Goal: Obtain resource: Obtain resource

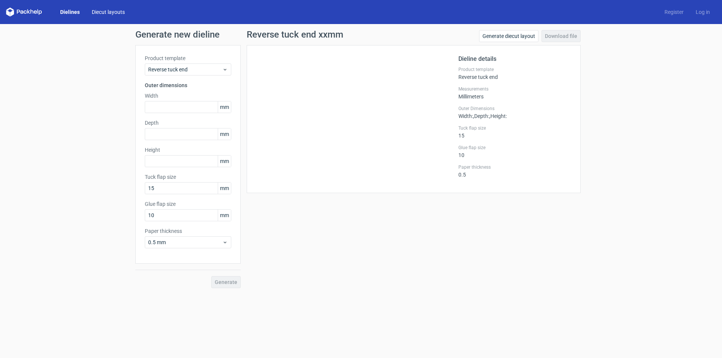
click at [105, 12] on link "Diecut layouts" at bounding box center [108, 12] width 45 height 8
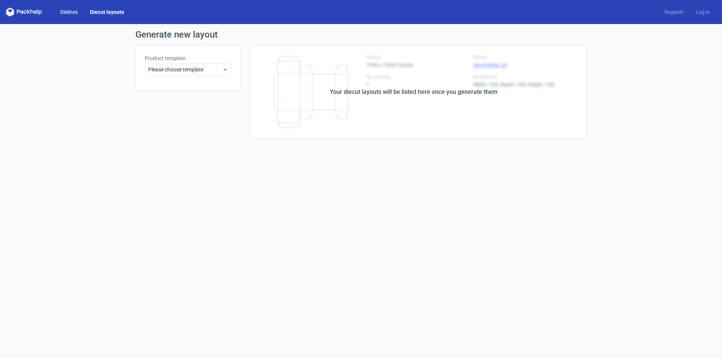
click at [78, 13] on link "Dielines" at bounding box center [69, 12] width 30 height 8
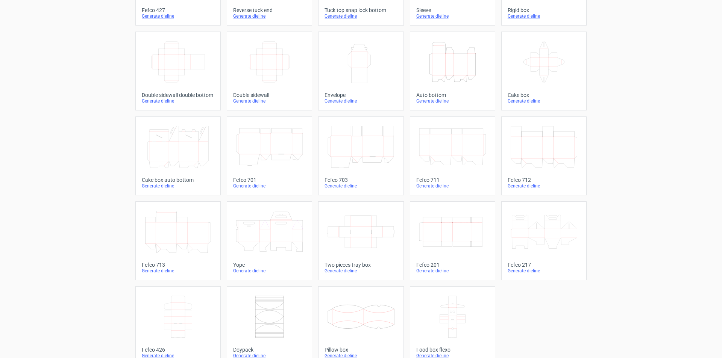
scroll to position [112, 0]
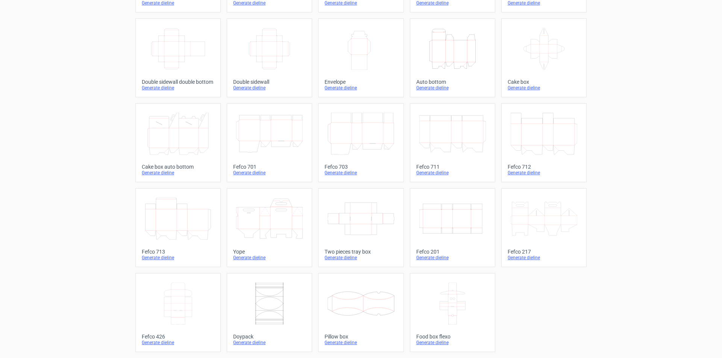
click at [199, 220] on icon at bounding box center [178, 219] width 67 height 42
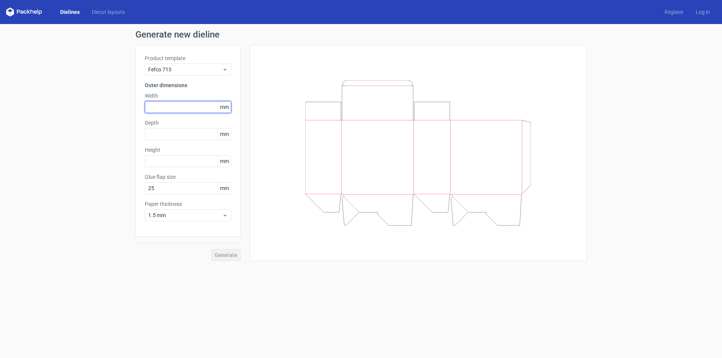
click at [179, 103] on input "text" at bounding box center [188, 107] width 86 height 12
type input "80"
click at [168, 135] on input "text" at bounding box center [188, 134] width 86 height 12
type input "80"
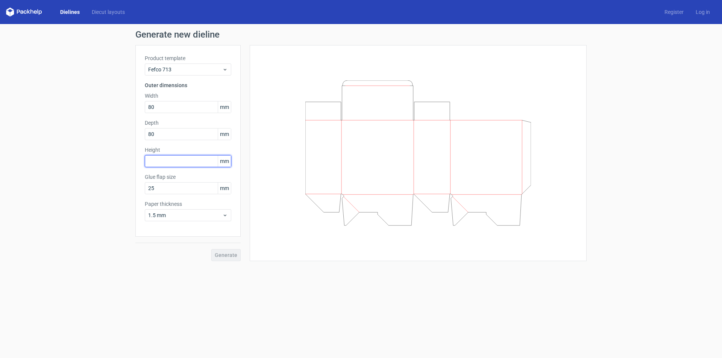
click at [168, 160] on input "text" at bounding box center [188, 161] width 86 height 12
type input "80"
click at [169, 189] on input "25" at bounding box center [188, 188] width 86 height 12
click at [182, 214] on span "1.5 mm" at bounding box center [185, 216] width 74 height 8
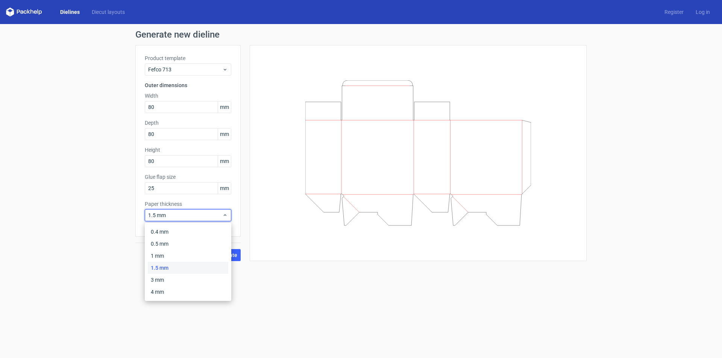
click at [247, 277] on form "Generate new dieline Product template Fefco 713 Outer dimensions Width 80 mm De…" at bounding box center [361, 191] width 722 height 334
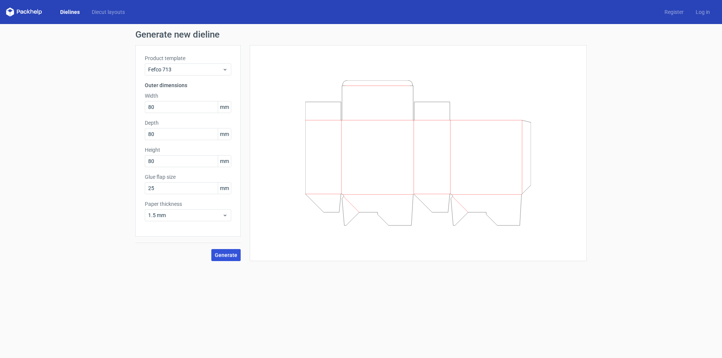
click at [229, 253] on span "Generate" at bounding box center [226, 255] width 23 height 5
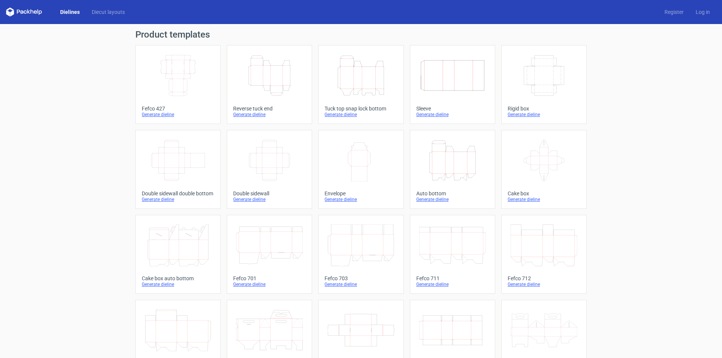
click at [434, 155] on icon "Height Depth Width" at bounding box center [452, 160] width 67 height 42
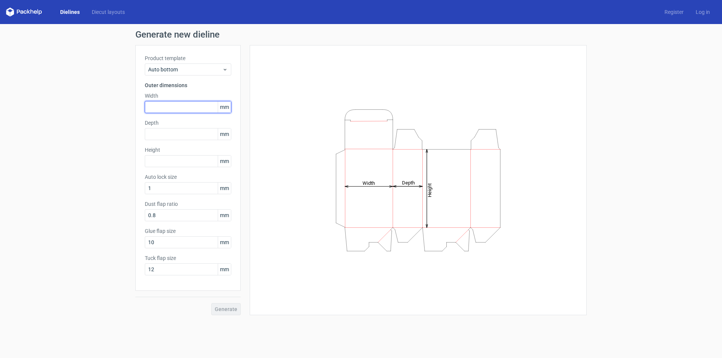
click at [171, 110] on input "text" at bounding box center [188, 107] width 86 height 12
type input "80"
click at [193, 138] on input "text" at bounding box center [188, 134] width 86 height 12
type input "80"
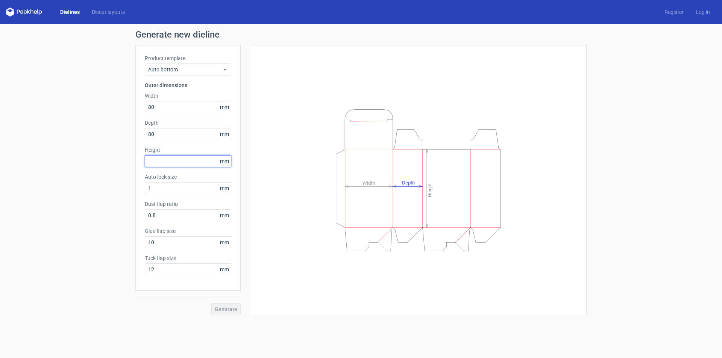
click at [193, 166] on input "text" at bounding box center [188, 161] width 86 height 12
type input "80"
click at [231, 309] on span "Generate" at bounding box center [226, 309] width 23 height 5
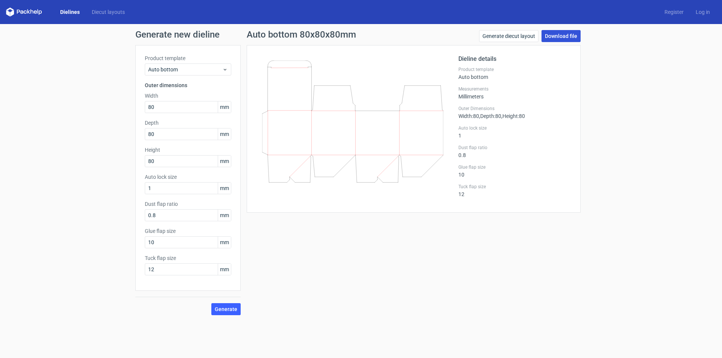
click at [565, 36] on link "Download file" at bounding box center [560, 36] width 39 height 12
click at [559, 38] on link "Download file" at bounding box center [560, 36] width 39 height 12
click at [516, 35] on link "Generate diecut layout" at bounding box center [508, 36] width 59 height 12
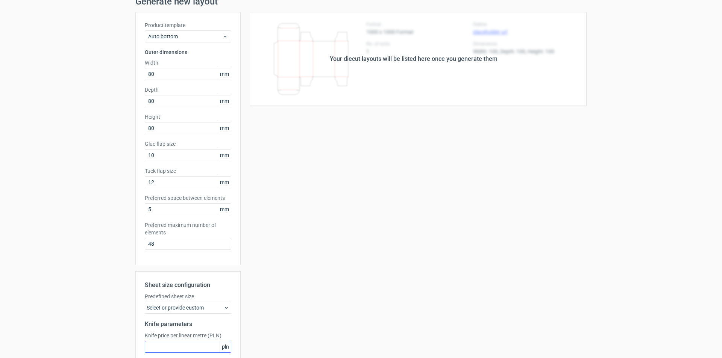
scroll to position [101, 0]
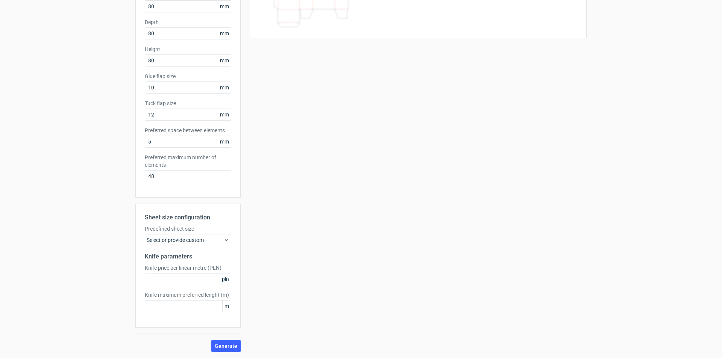
click at [224, 235] on div "Select or provide custom" at bounding box center [188, 240] width 86 height 12
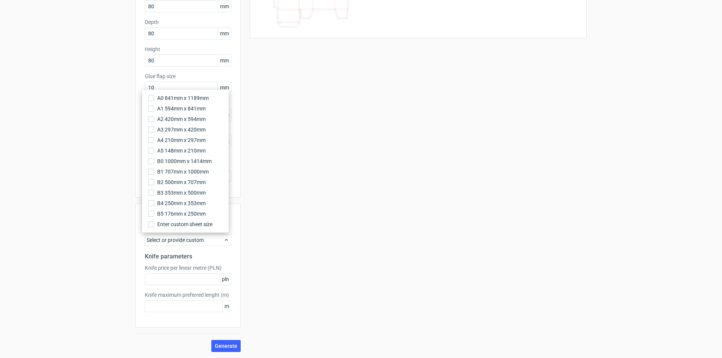
click at [284, 230] on div "Your diecut layouts will be listed here once you generate them Height Depth Wid…" at bounding box center [414, 148] width 346 height 408
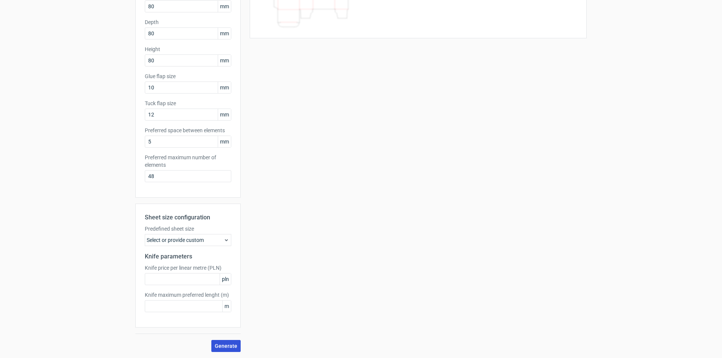
click at [220, 344] on span "Generate" at bounding box center [226, 346] width 23 height 5
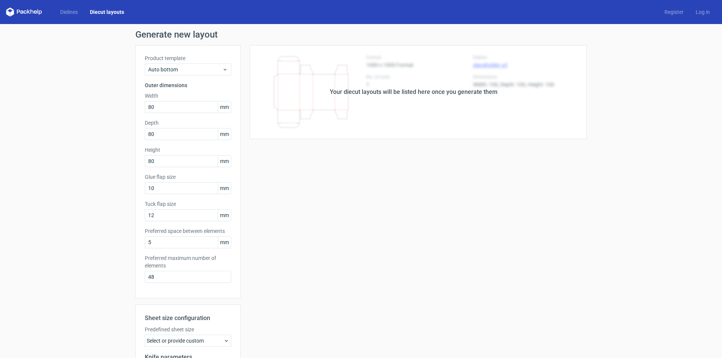
click at [474, 89] on div "Your diecut layouts will be listed here once you generate them" at bounding box center [414, 92] width 168 height 9
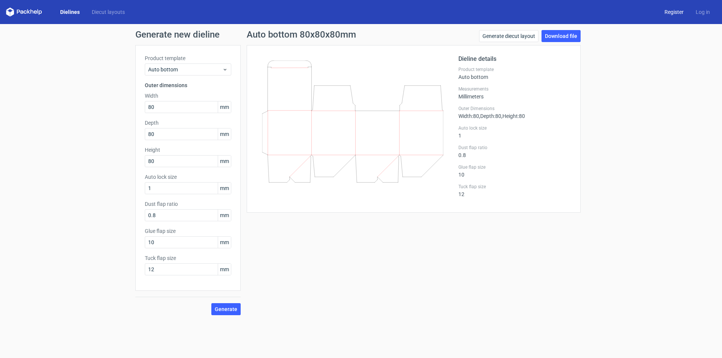
click at [671, 10] on link "Register" at bounding box center [673, 12] width 31 height 8
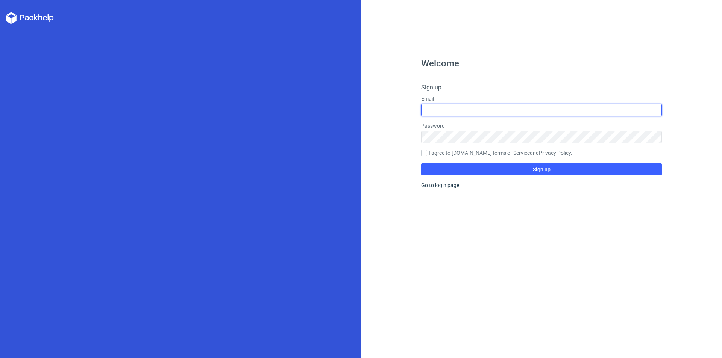
click at [464, 113] on input "text" at bounding box center [541, 110] width 241 height 12
type input "[EMAIL_ADDRESS][DOMAIN_NAME]"
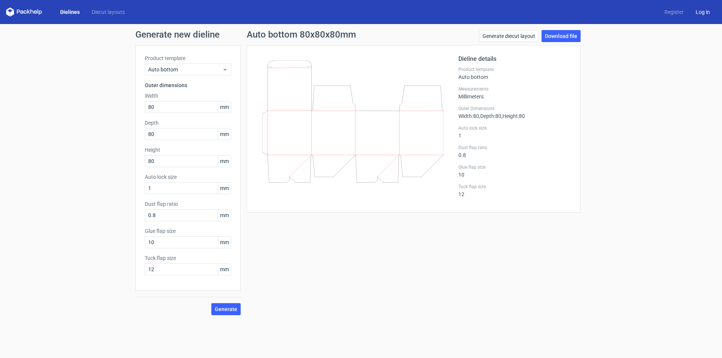
click at [704, 9] on link "Log in" at bounding box center [702, 12] width 26 height 8
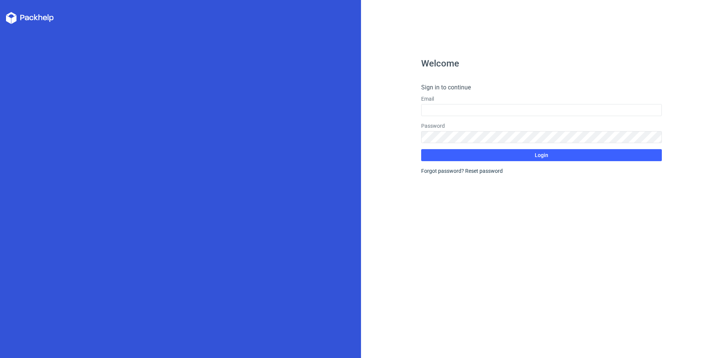
click at [445, 103] on div "Email" at bounding box center [541, 105] width 241 height 21
click at [444, 107] on input "text" at bounding box center [541, 110] width 241 height 12
type input "[EMAIL_ADDRESS][DOMAIN_NAME]"
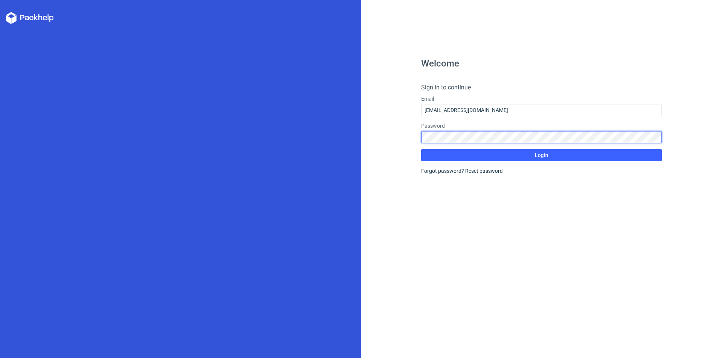
click at [421, 149] on button "Login" at bounding box center [541, 155] width 241 height 12
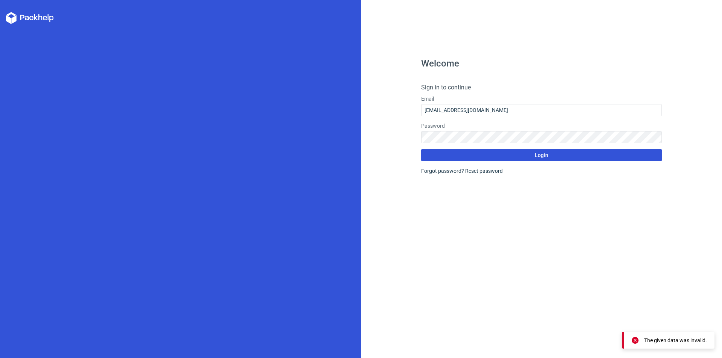
click at [438, 152] on button "Login" at bounding box center [541, 155] width 241 height 12
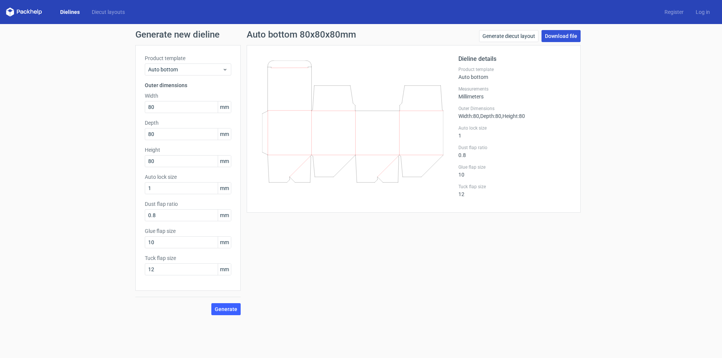
click at [557, 34] on link "Download file" at bounding box center [560, 36] width 39 height 12
